Goal: Task Accomplishment & Management: Manage account settings

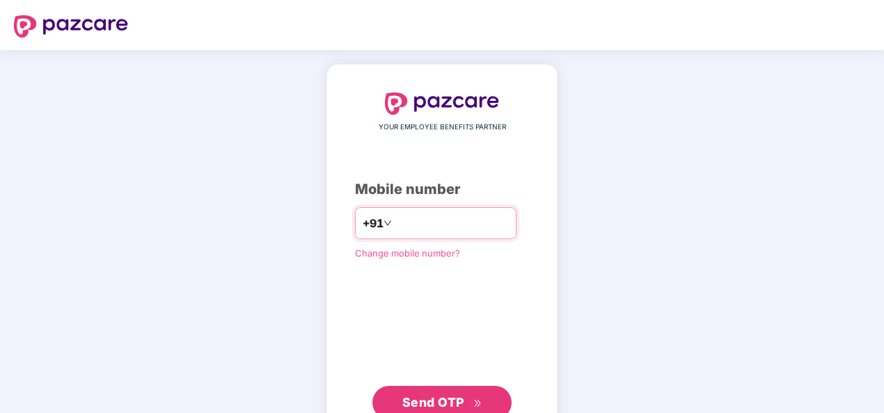
click at [419, 225] on input "number" at bounding box center [451, 223] width 114 height 22
type input "**********"
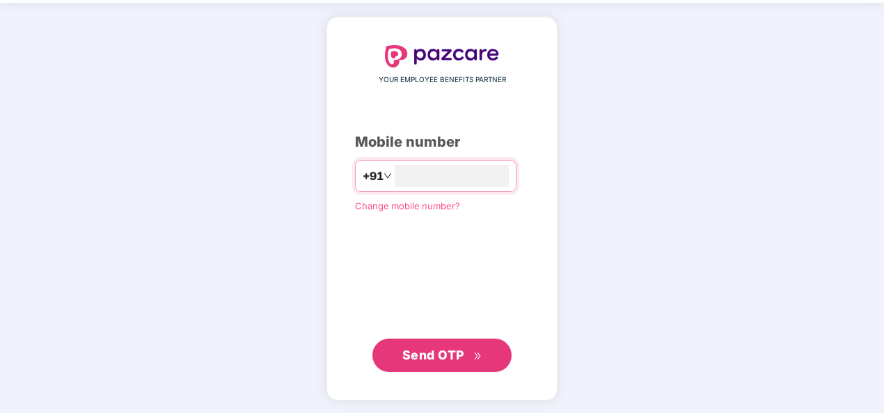
click at [468, 357] on span "Send OTP" at bounding box center [442, 355] width 80 height 19
click at [454, 352] on span "Send OTP" at bounding box center [433, 355] width 62 height 15
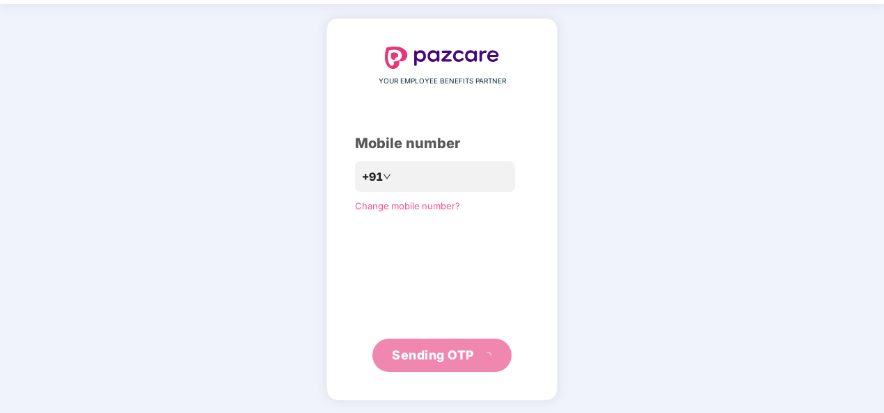
scroll to position [40, 0]
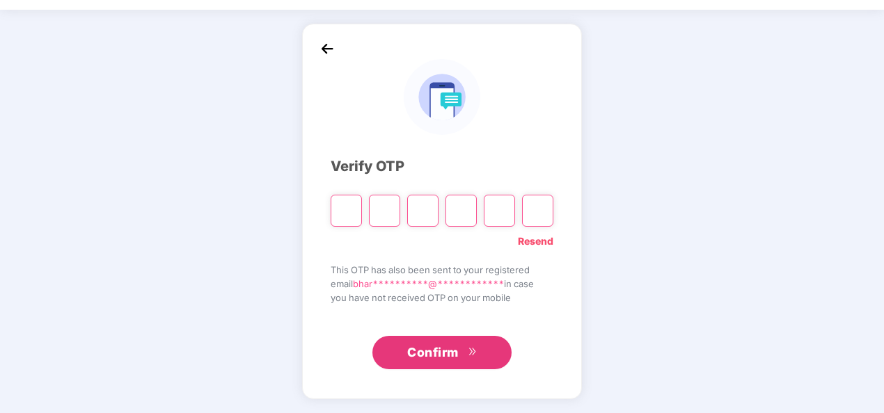
type input "*"
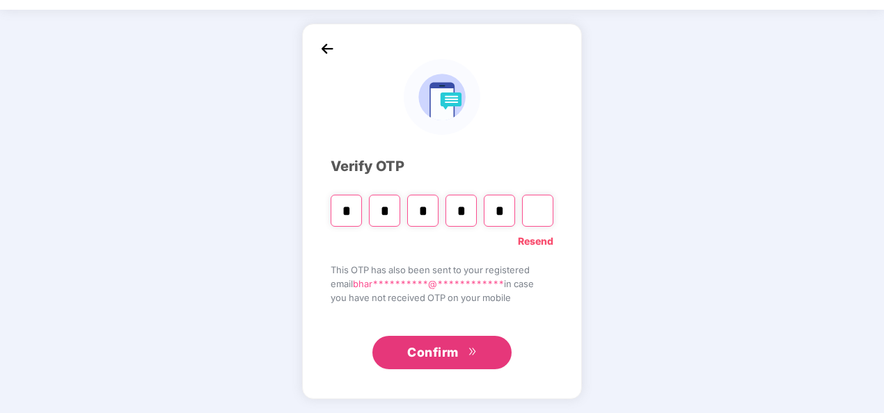
type input "*"
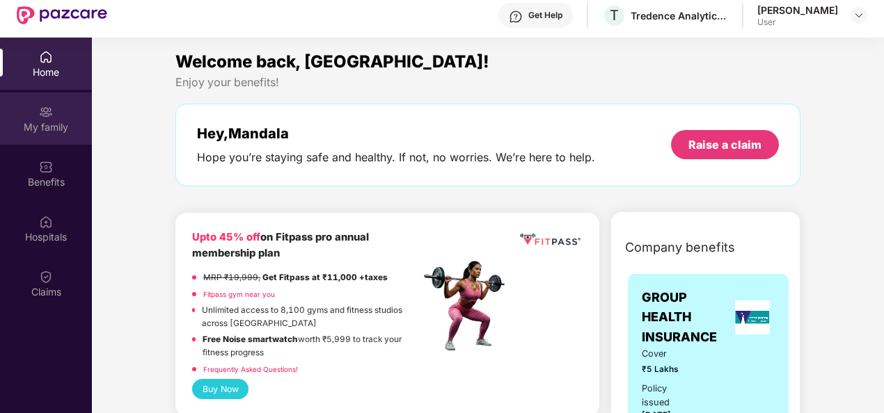
click at [50, 131] on div "My family" at bounding box center [46, 127] width 92 height 14
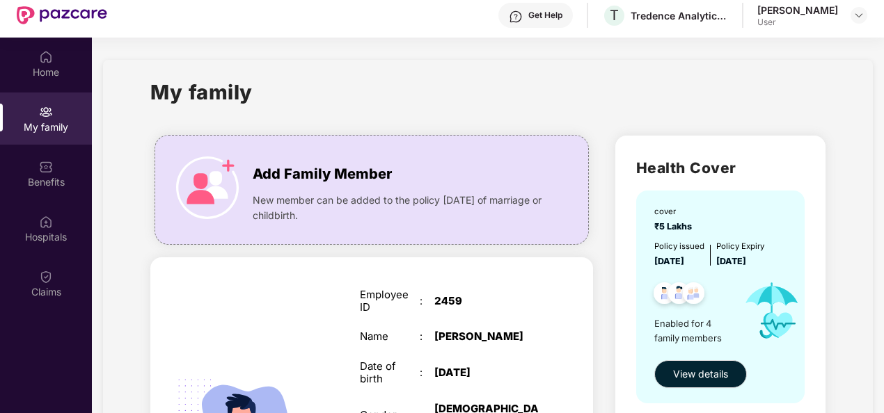
click at [525, 23] on div "Get Help" at bounding box center [535, 15] width 74 height 25
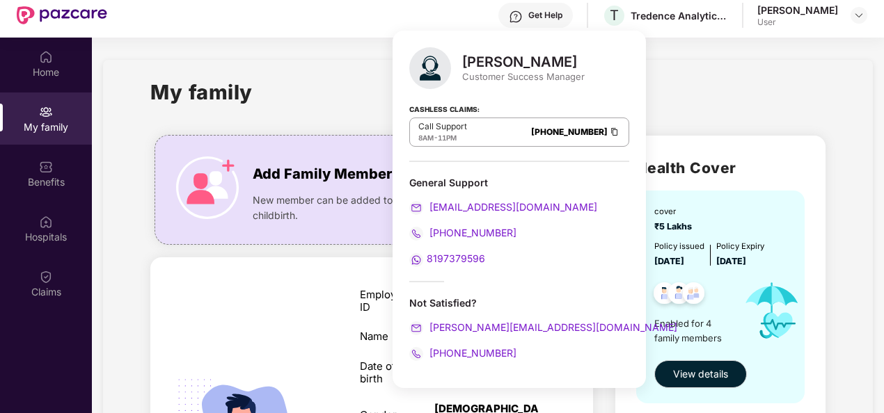
scroll to position [78, 0]
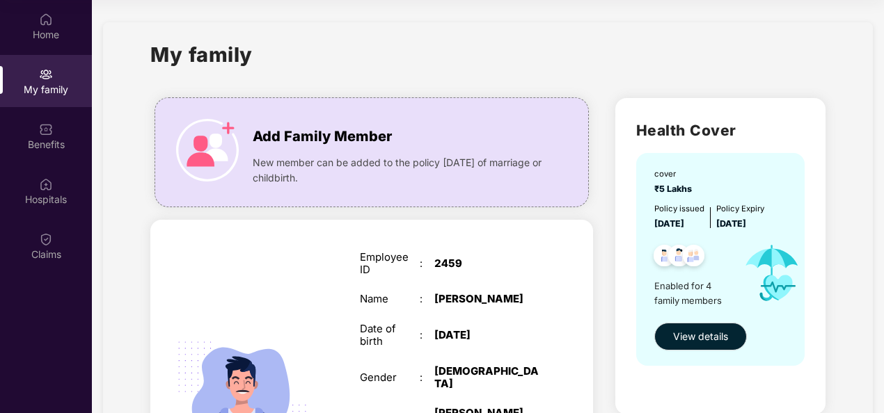
click at [699, 47] on div "My family" at bounding box center [487, 63] width 675 height 48
